Goal: Task Accomplishment & Management: Complete application form

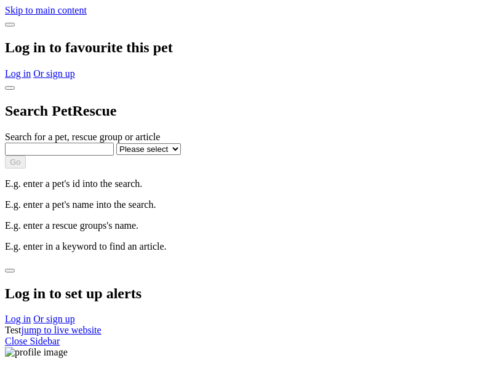
select select
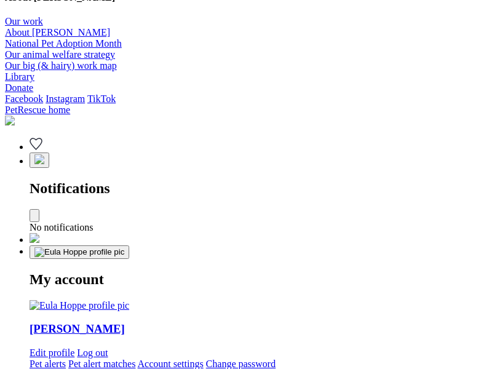
type input "Corgi"
select select "844268919"
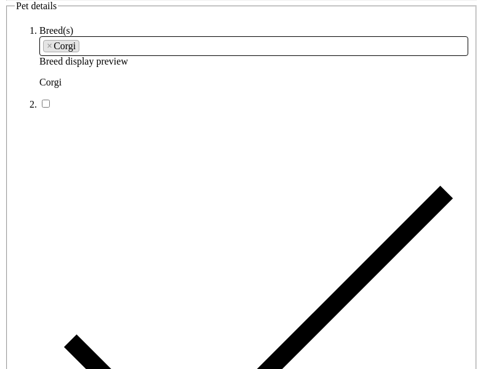
type input "Northwoods West22, Western Australia, 3400"
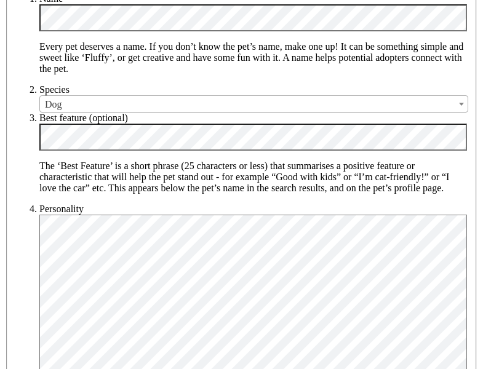
type input "14FEO934M45O193"
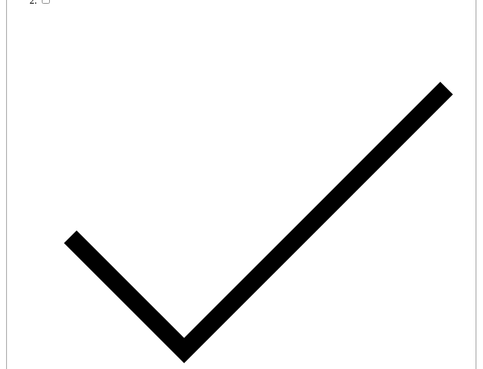
radio input "true"
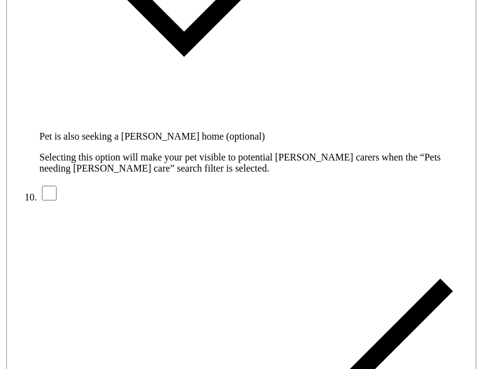
type input "Please wait..."
